Goal: Book appointment/travel/reservation

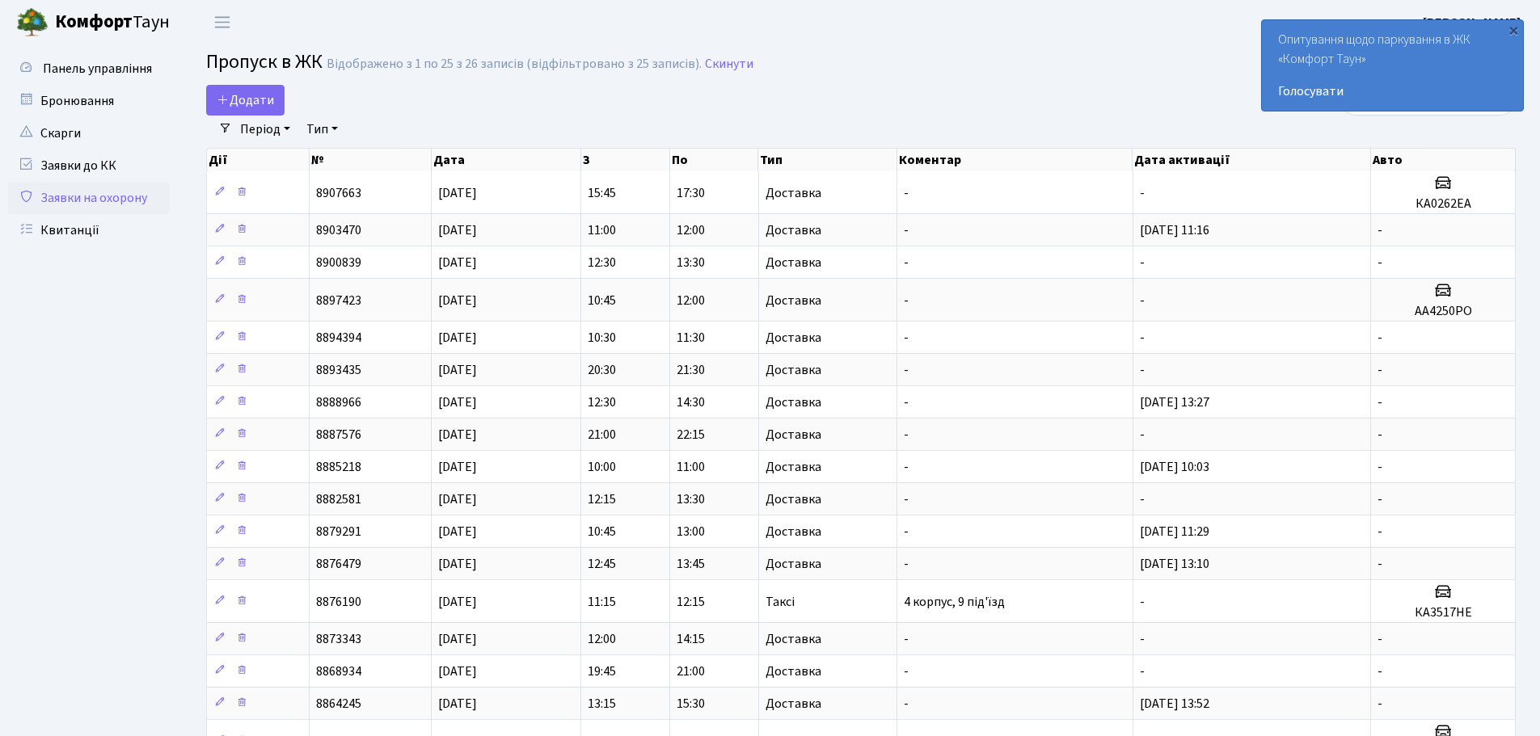
select select "25"
click at [103, 101] on link "Бронювання" at bounding box center [89, 101] width 162 height 32
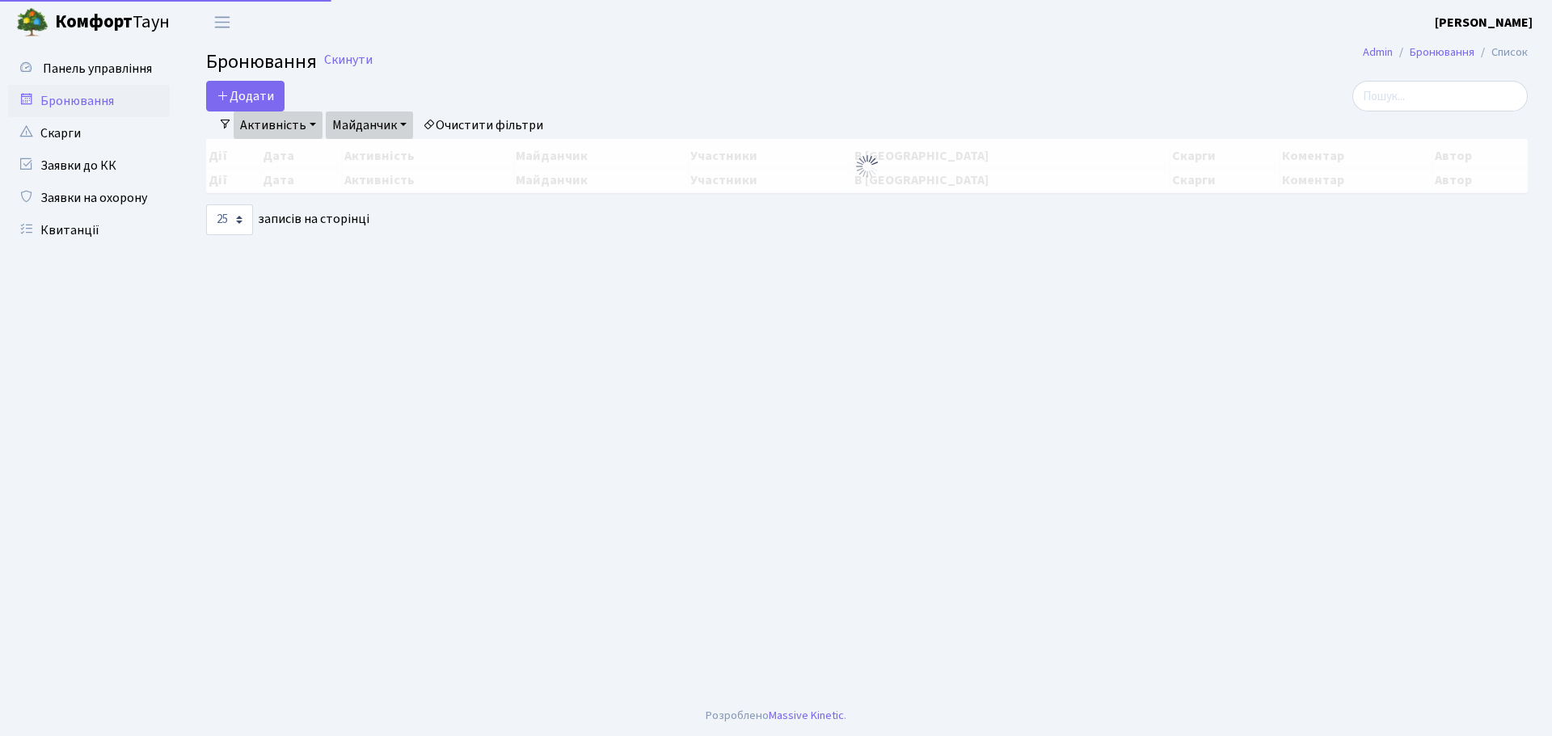
select select "25"
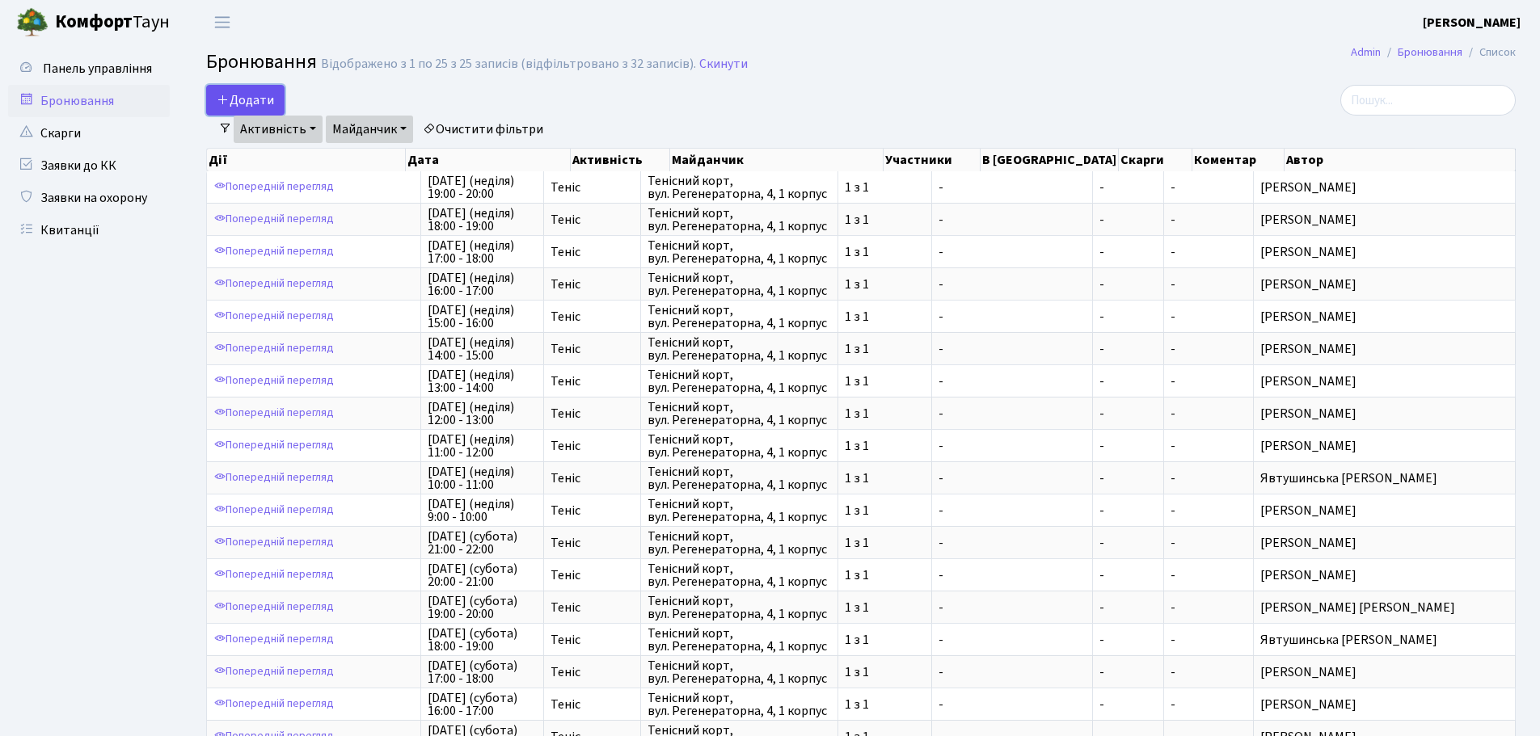
click at [254, 96] on button "Додати" at bounding box center [245, 100] width 78 height 31
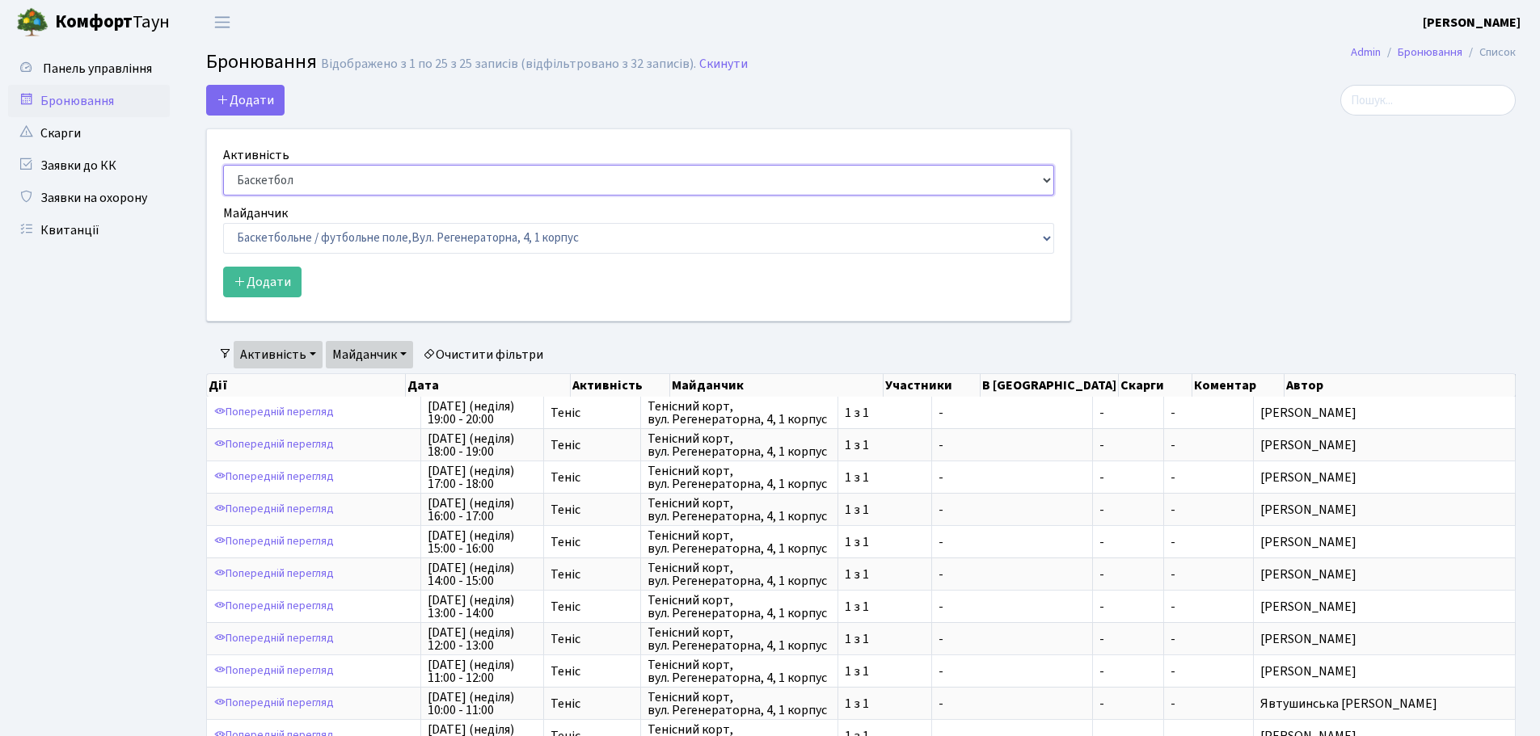
click at [334, 179] on select "Баскетбол Волейбол Йога Катання на роликах Настільний теніс Теніс Футбол Фітнес" at bounding box center [638, 180] width 831 height 31
select select "1"
click at [223, 165] on select "Баскетбол Волейбол Йога Катання на роликах Настільний теніс Теніс Футбол Фітнес" at bounding box center [638, 180] width 831 height 31
click at [322, 242] on select "Баскетбольне / футбольне поле, [GEOGRAPHIC_DATA]. [STREET_ADDRESS]. [STREET_ADD…" at bounding box center [638, 238] width 831 height 31
select select "1"
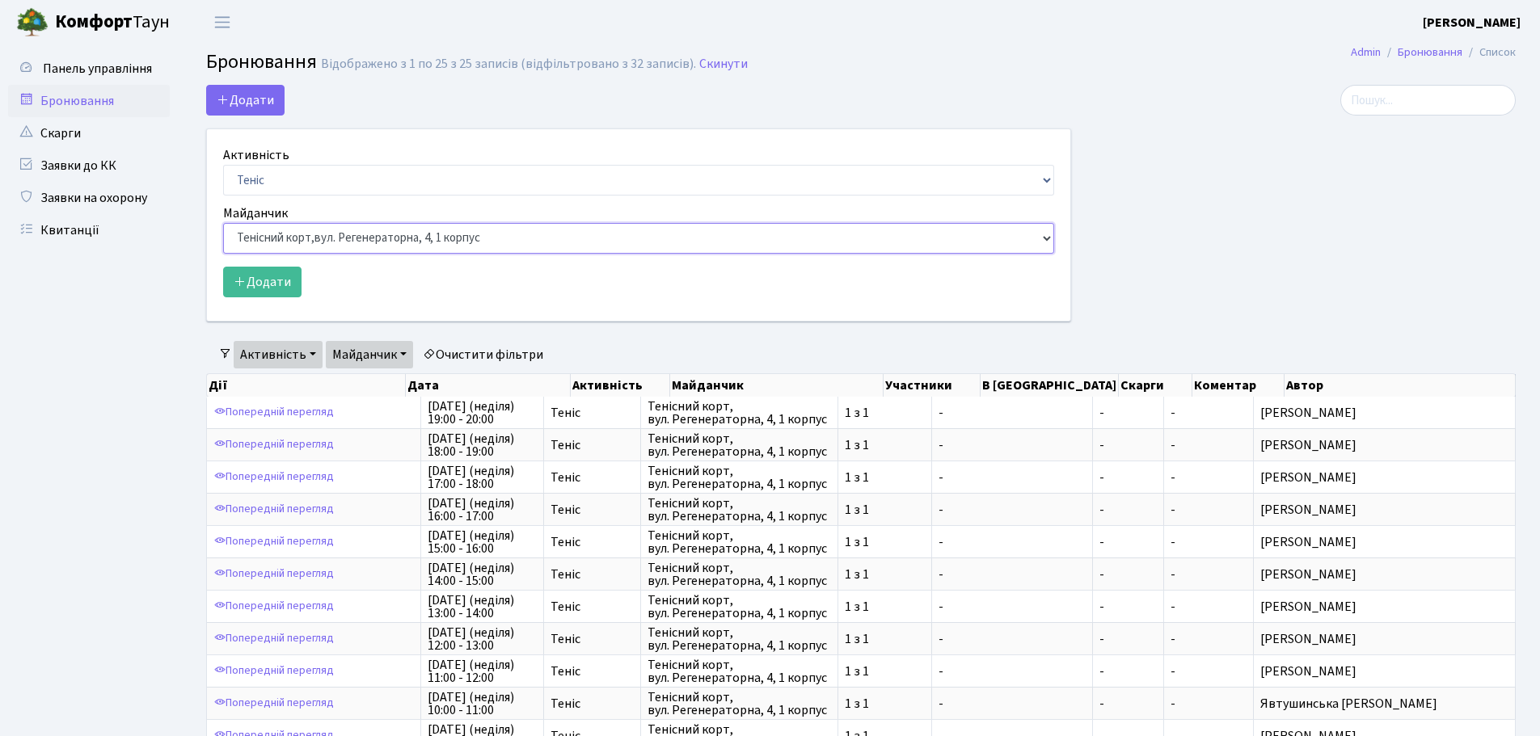
click at [223, 223] on select "Баскетбольне / футбольне поле, Вул. Регенераторна, 4, 1 корпус Баскетбольне пол…" at bounding box center [638, 238] width 831 height 31
click at [268, 284] on button "Додати" at bounding box center [262, 282] width 78 height 31
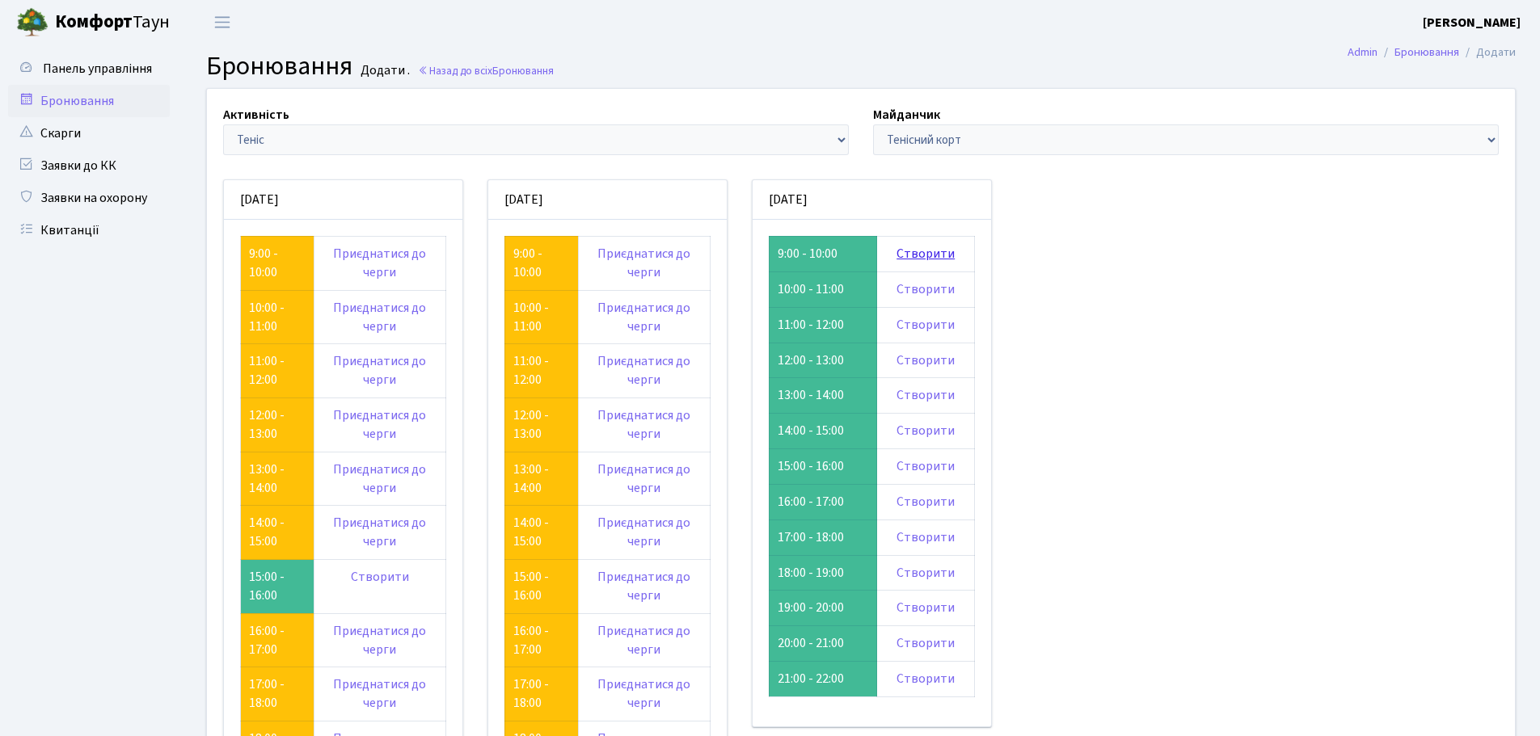
click at [932, 256] on link "Створити" at bounding box center [925, 254] width 58 height 18
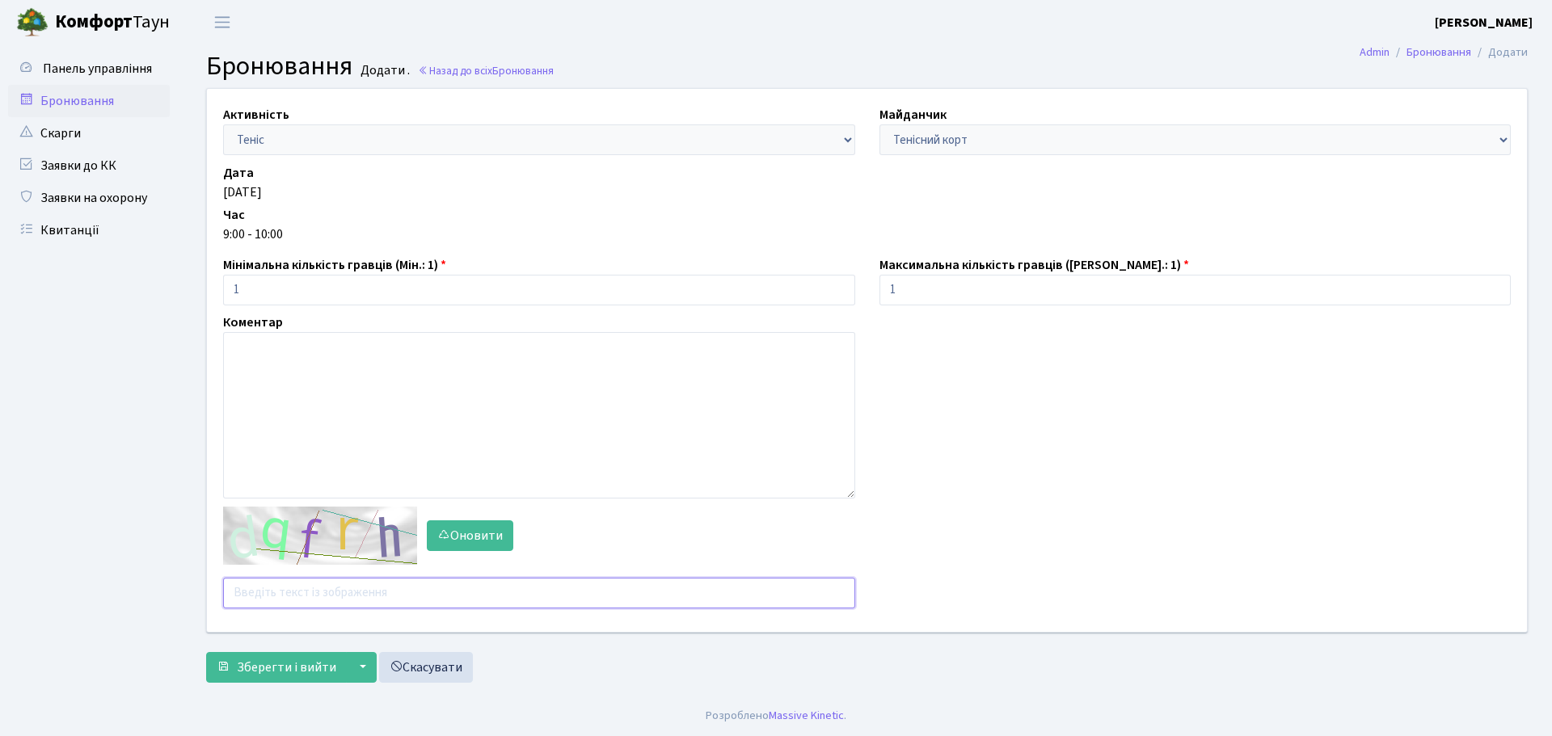
click at [403, 596] on input "text" at bounding box center [539, 593] width 632 height 31
type input "rbdfu"
click at [206, 652] on button "Зберегти і вийти" at bounding box center [276, 667] width 141 height 31
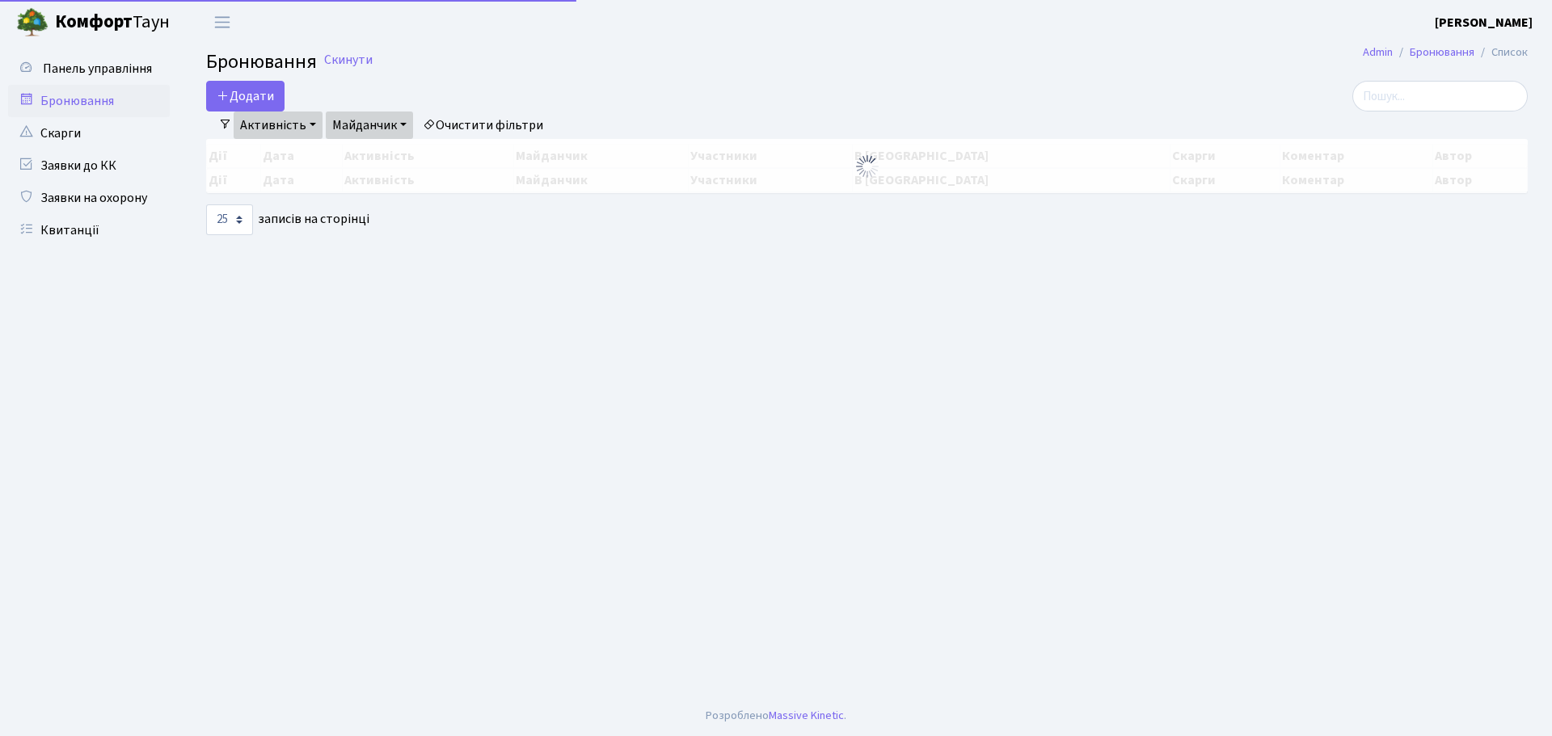
select select "25"
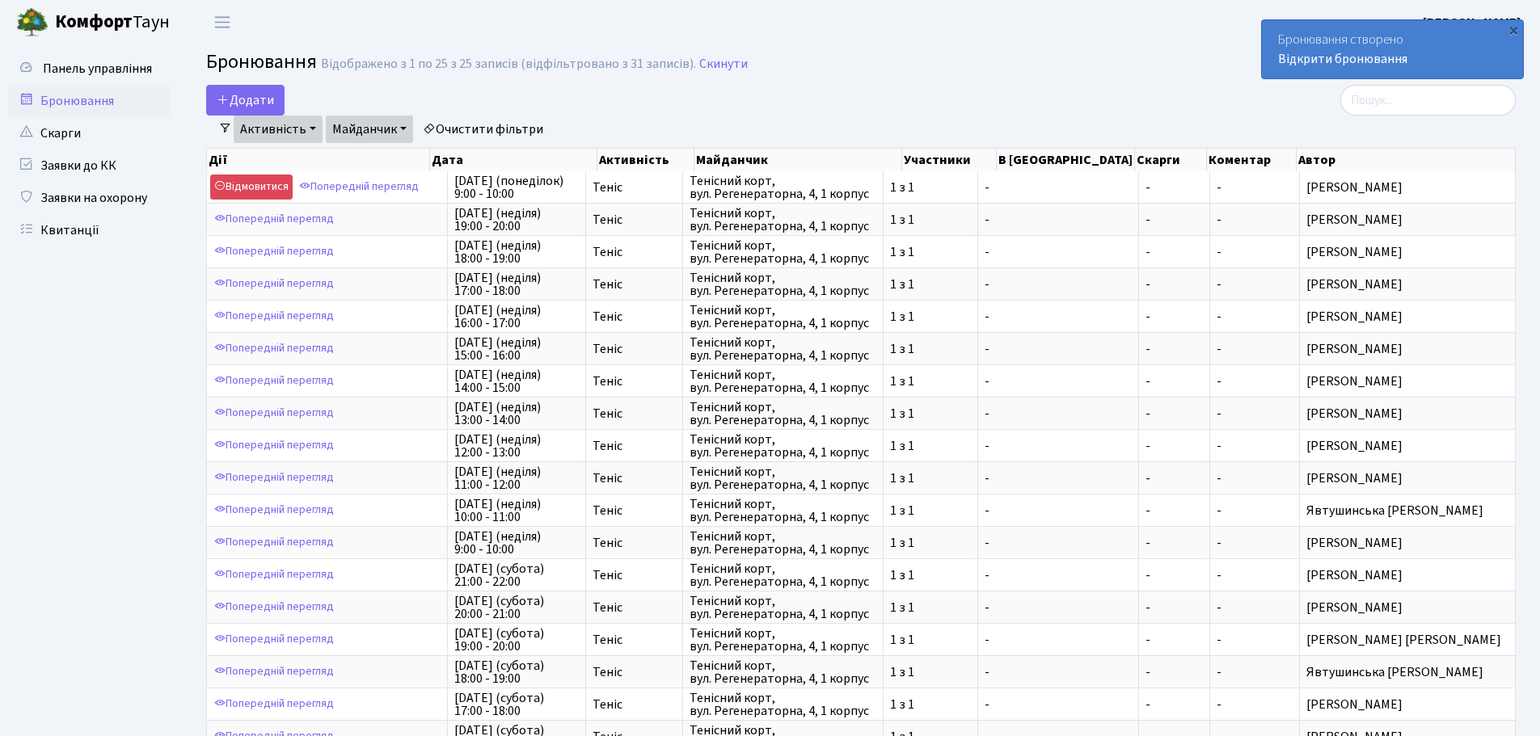
click at [255, 84] on main "Admin Бронювання Список Бронювання Відображено з 1 по 25 з 25 записів (відфільт…" at bounding box center [861, 546] width 1358 height 1004
click at [251, 91] on button "Додати" at bounding box center [245, 100] width 78 height 31
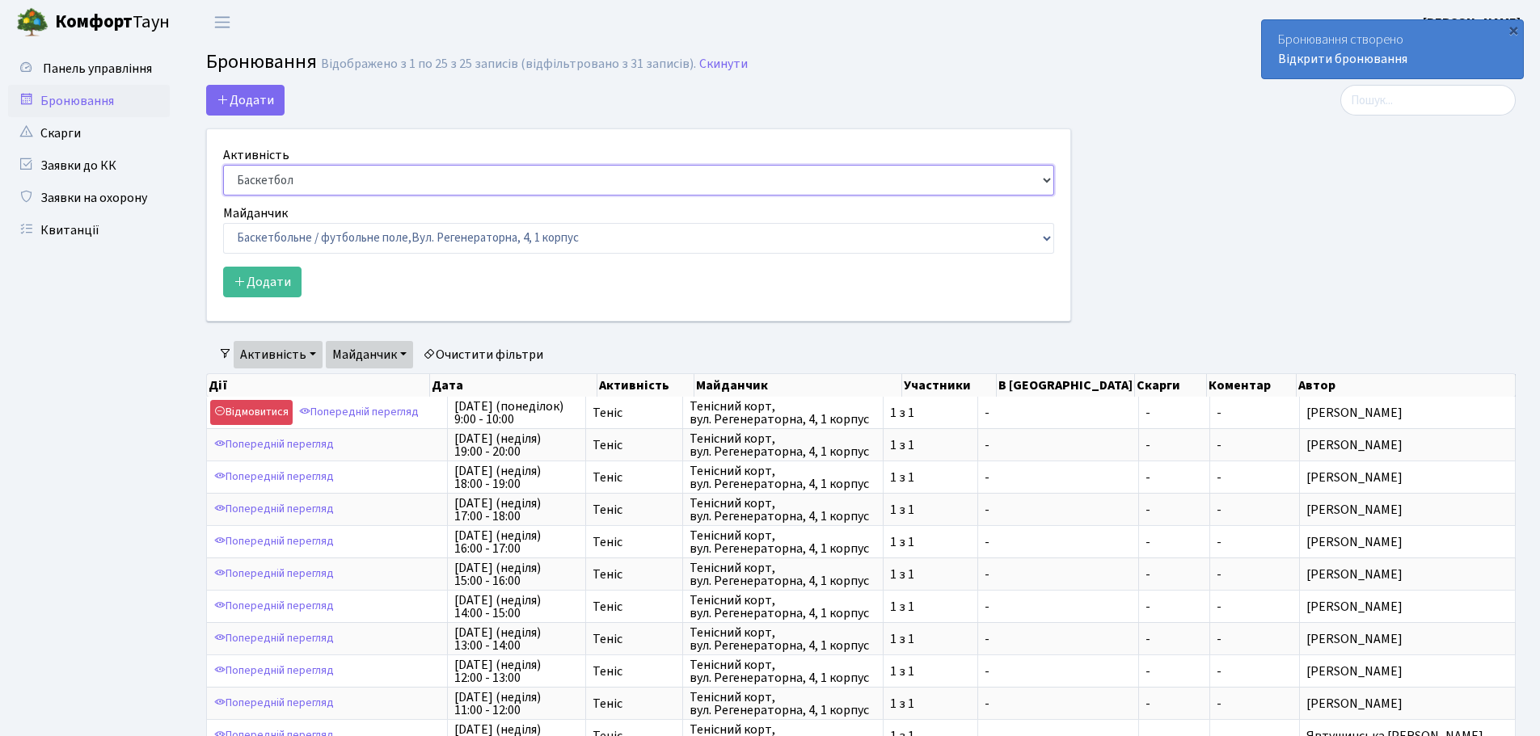
click at [445, 179] on select "Баскетбол Волейбол Йога Катання на роликах Настільний теніс Теніс Футбол Фітнес" at bounding box center [638, 180] width 831 height 31
select select "1"
click at [223, 165] on select "Баскетбол Волейбол Йога Катання на роликах Настільний теніс Теніс Футбол Фітнес" at bounding box center [638, 180] width 831 height 31
drag, startPoint x: 319, startPoint y: 239, endPoint x: 320, endPoint y: 250, distance: 10.5
click at [319, 239] on select "Баскетбольне / футбольне поле, Вул. Регенераторна, 4, 1 корпус Баскетбольне пол…" at bounding box center [638, 238] width 831 height 31
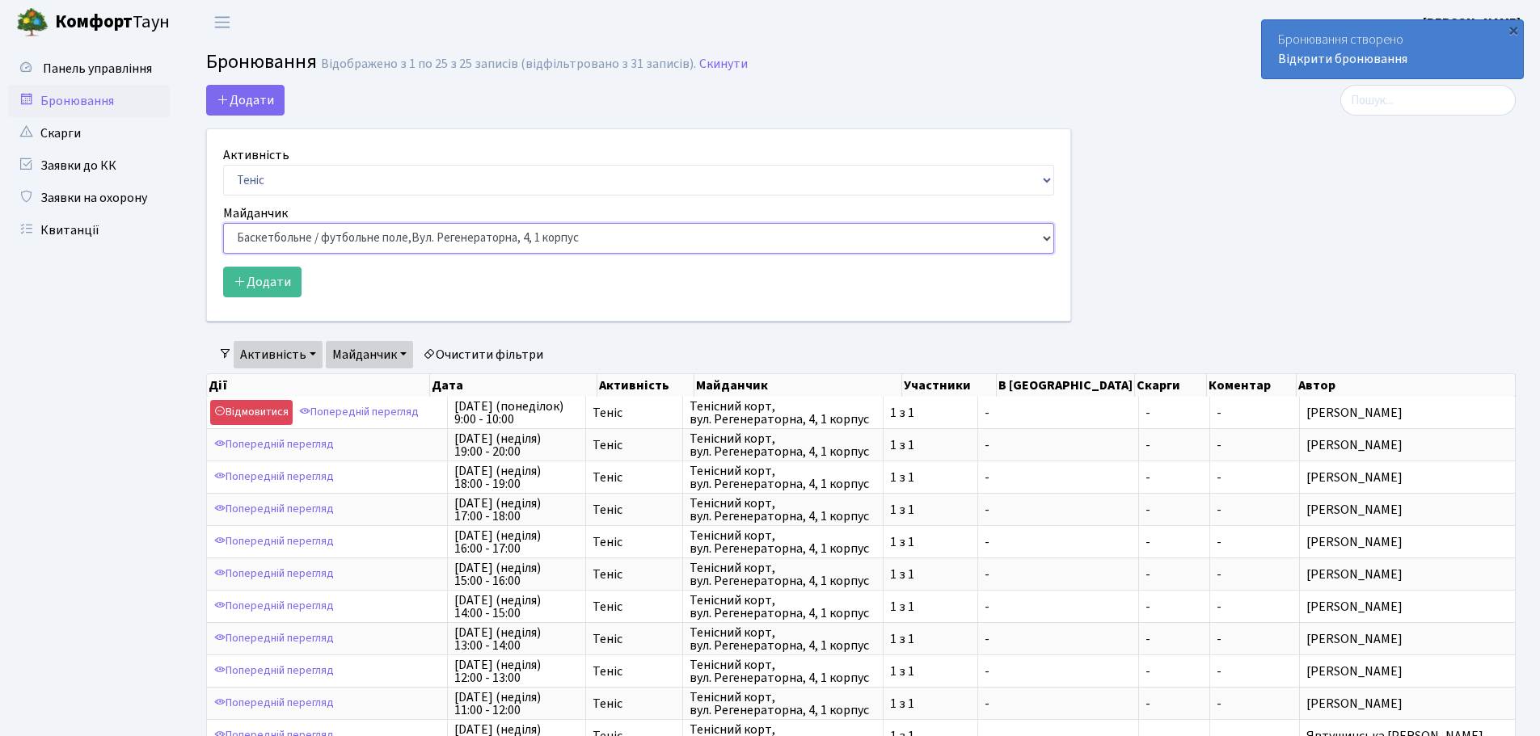
select select "1"
click at [223, 223] on select "Баскетбольне / футбольне поле, Вул. Регенераторна, 4, 1 корпус Баскетбольне пол…" at bounding box center [638, 238] width 831 height 31
click at [248, 289] on button "Додати" at bounding box center [262, 282] width 78 height 31
